Goal: Information Seeking & Learning: Find contact information

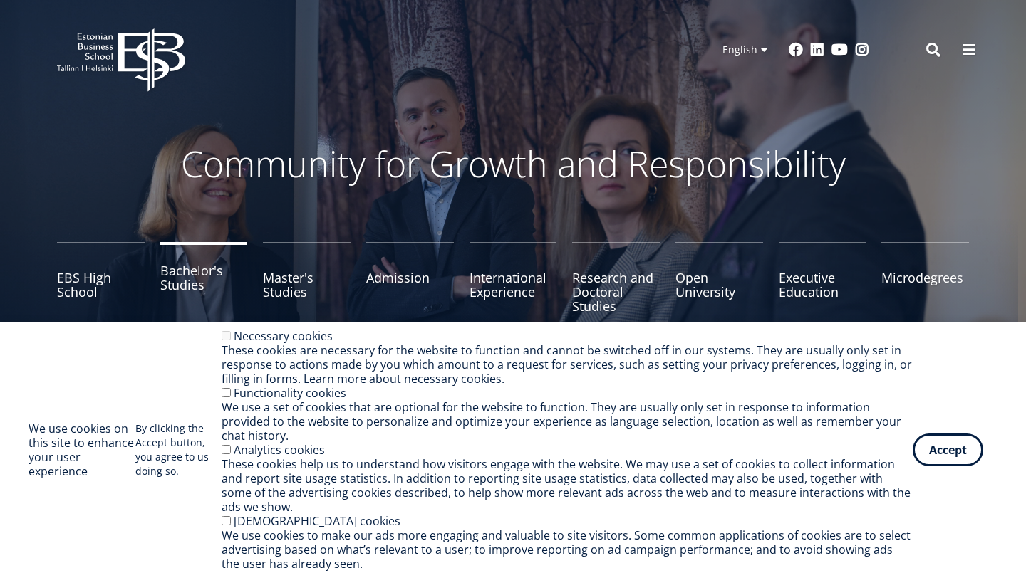
click at [178, 274] on link "Bachelor's Studies" at bounding box center [204, 277] width 88 height 71
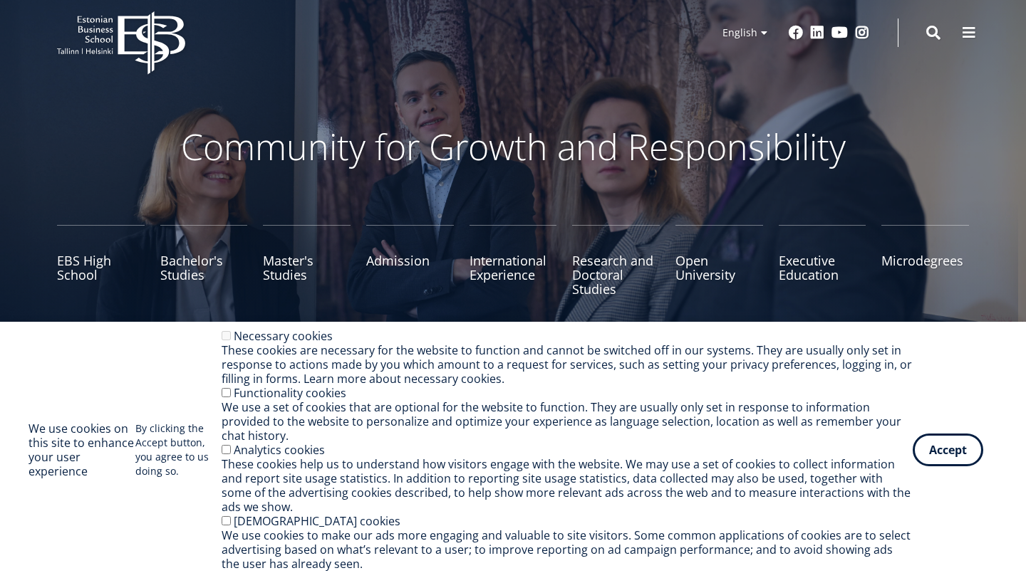
scroll to position [37, 0]
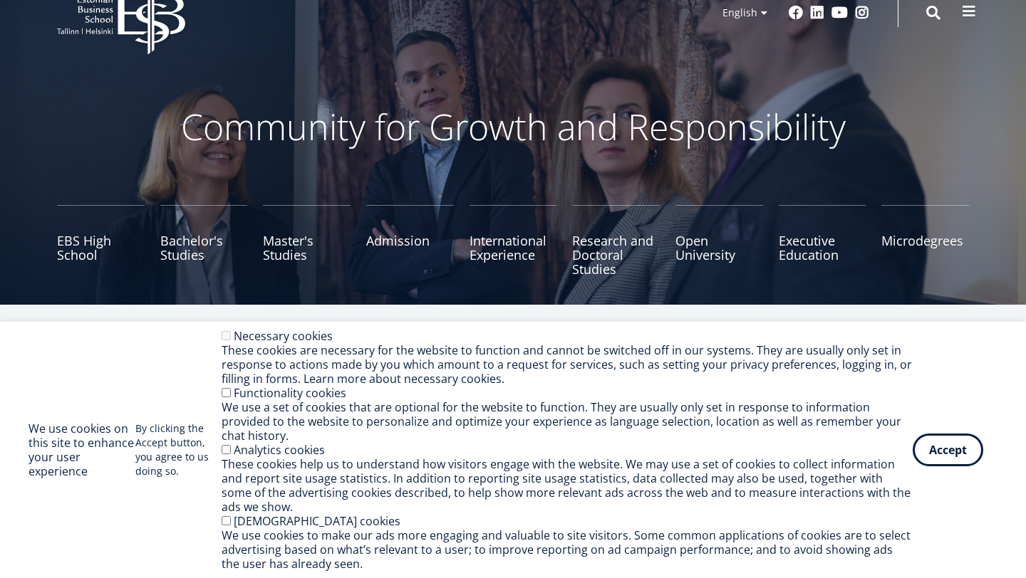
click at [968, 19] on button at bounding box center [969, 11] width 28 height 28
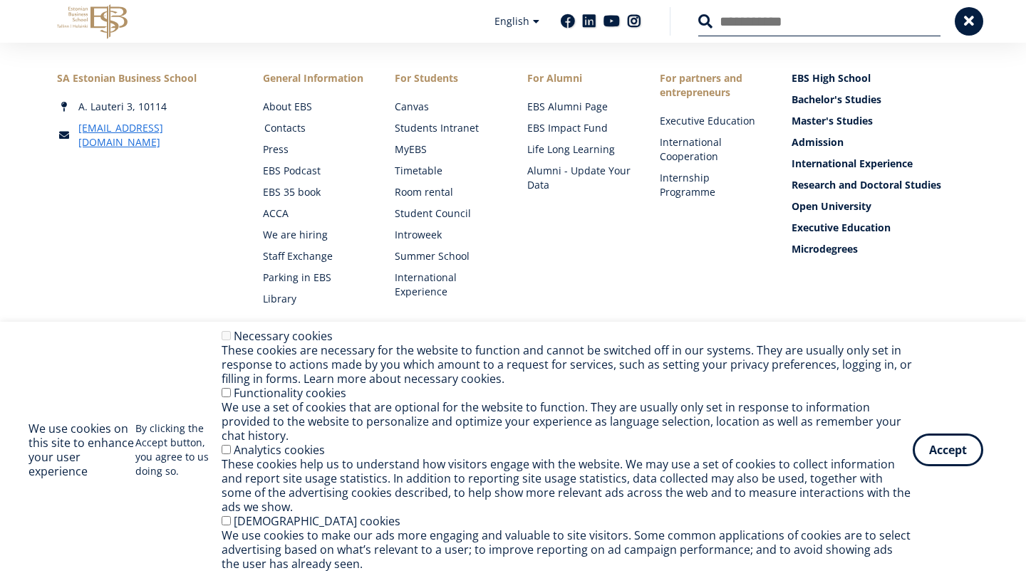
click at [291, 126] on link "Contacts" at bounding box center [316, 128] width 104 height 14
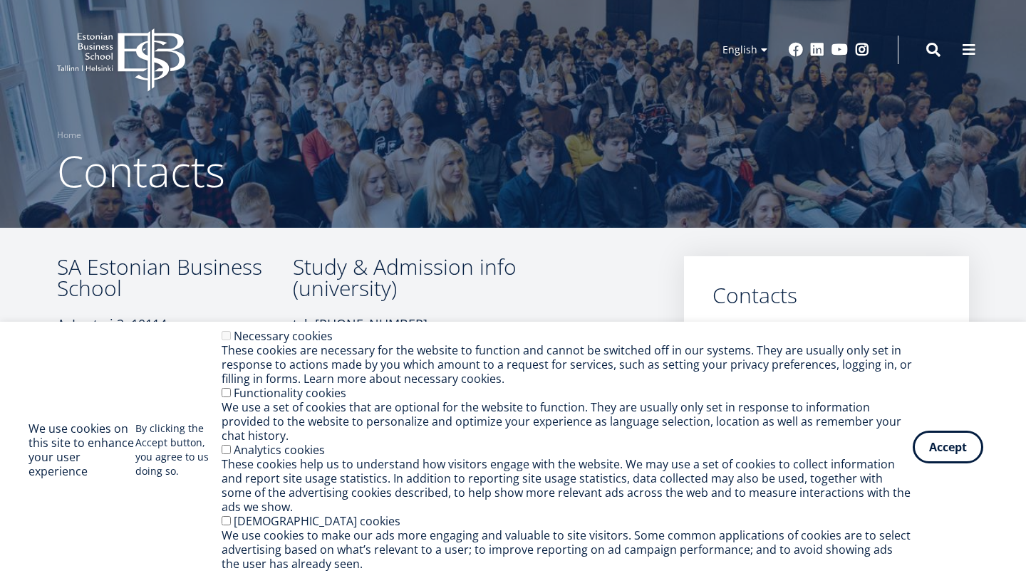
click at [935, 460] on button "Accept" at bounding box center [948, 447] width 71 height 33
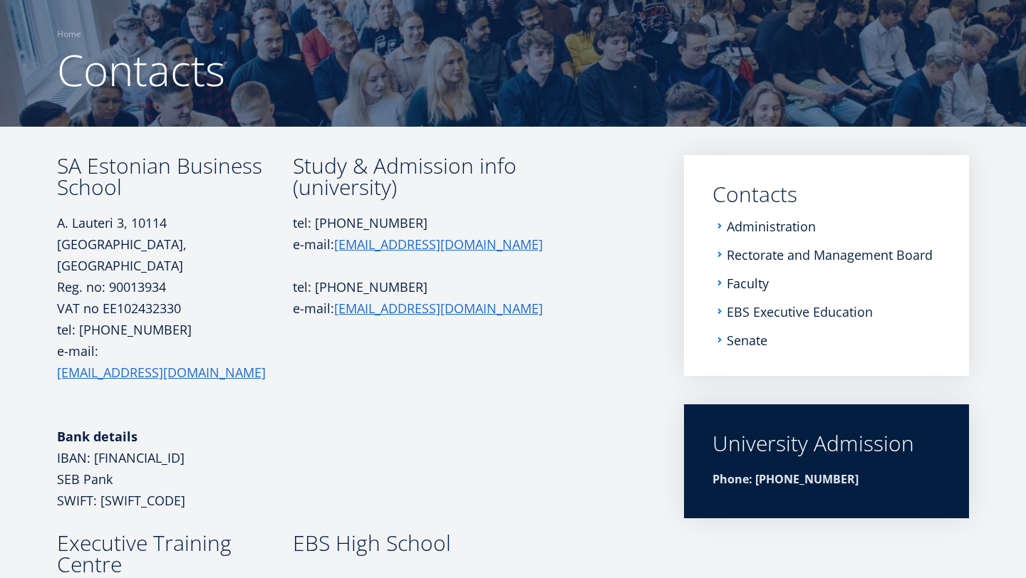
scroll to position [60, 0]
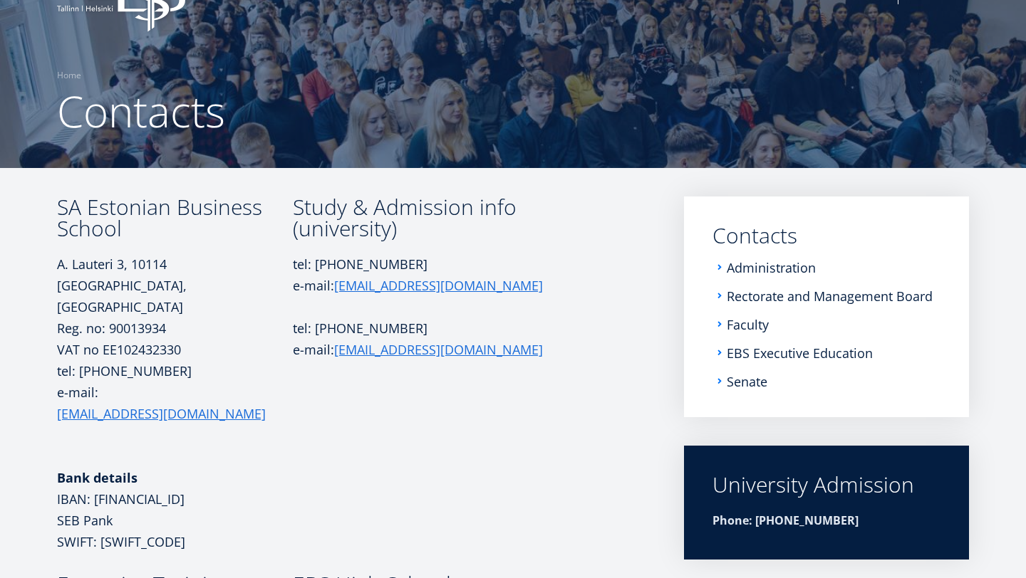
click at [721, 269] on li "Administration" at bounding box center [826, 268] width 228 height 14
click at [742, 269] on link "Administration" at bounding box center [772, 268] width 89 height 14
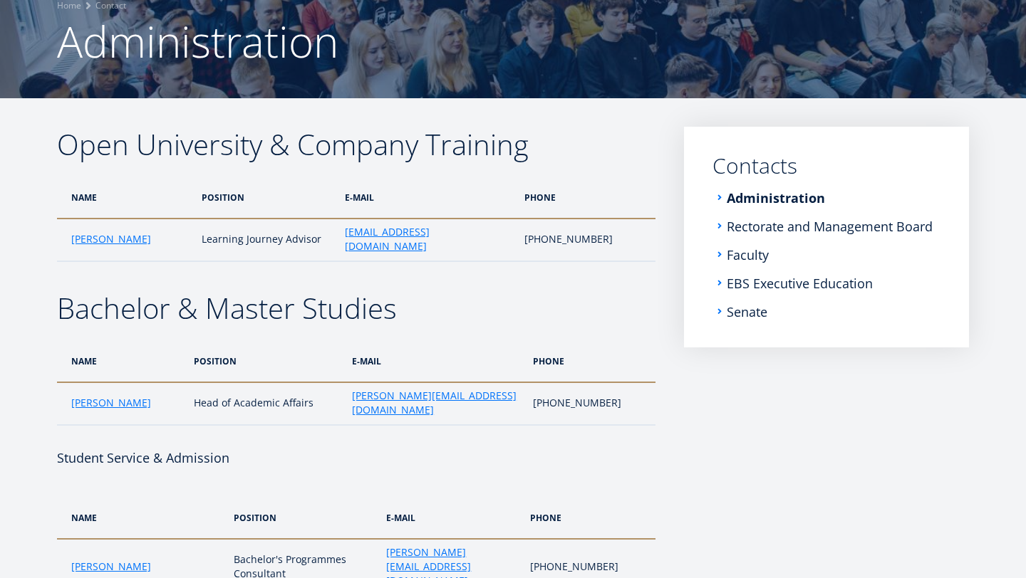
scroll to position [131, 0]
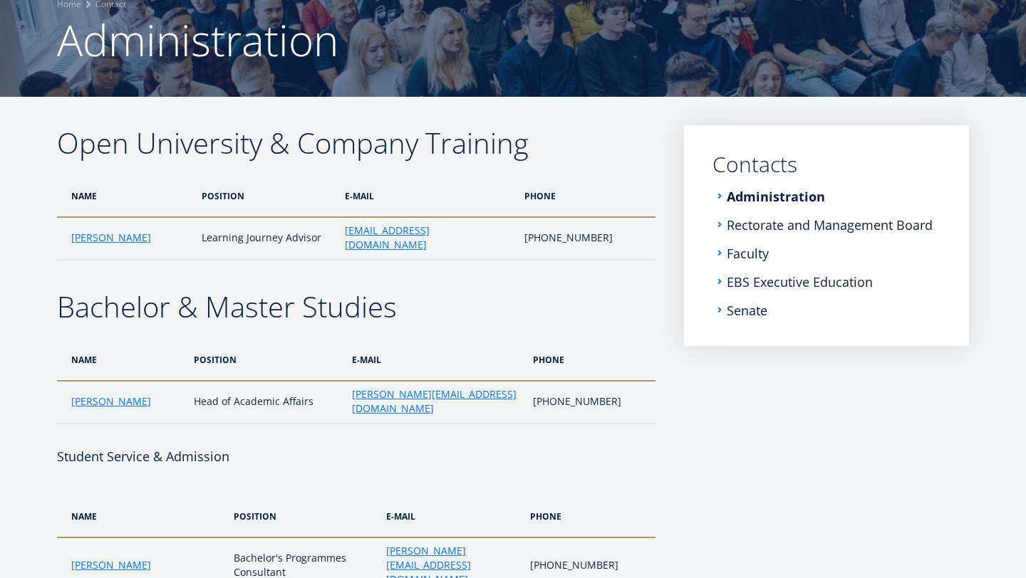
click at [445, 299] on h2 "Bachelor & Master Studies" at bounding box center [356, 307] width 598 height 36
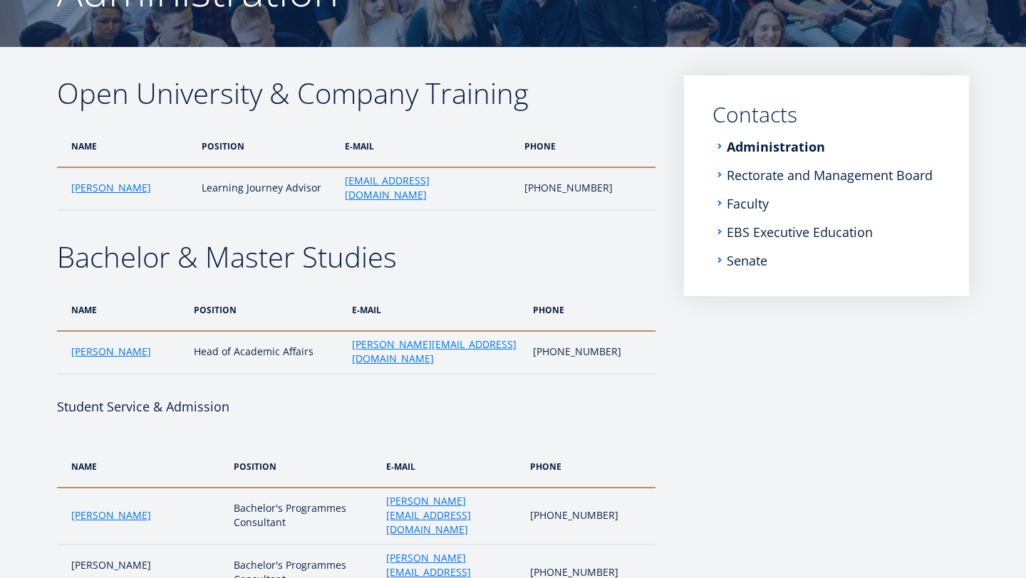
scroll to position [188, 0]
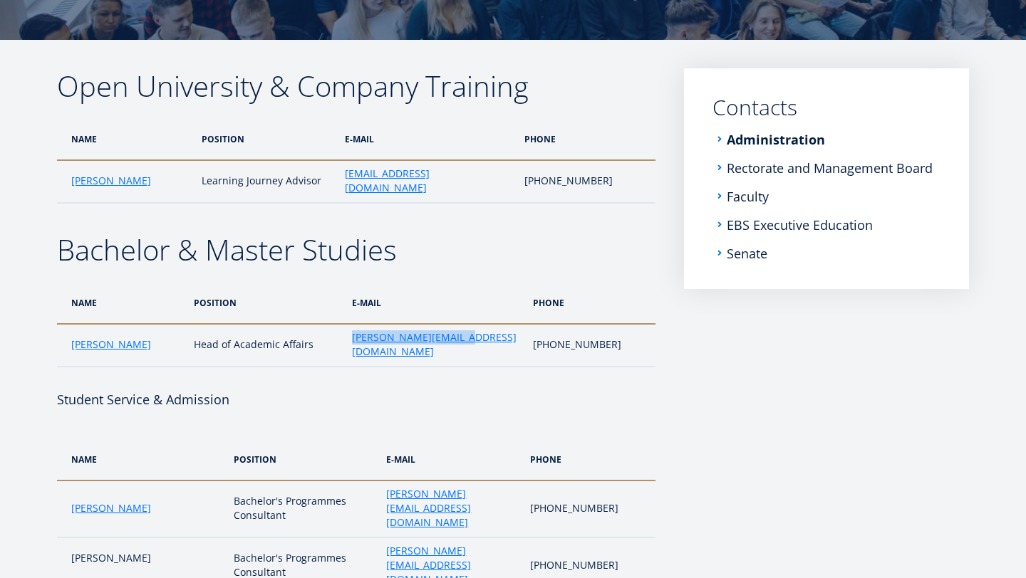
drag, startPoint x: 486, startPoint y: 324, endPoint x: 335, endPoint y: 324, distance: 151.0
click at [335, 324] on tr "Monika Siiraki Head of Academic Affairs monika.siiraki@ebs.ee +372 665 1377" at bounding box center [356, 345] width 598 height 43
copy tr "monika.siiraki@ebs.ee"
